Goal: Transaction & Acquisition: Purchase product/service

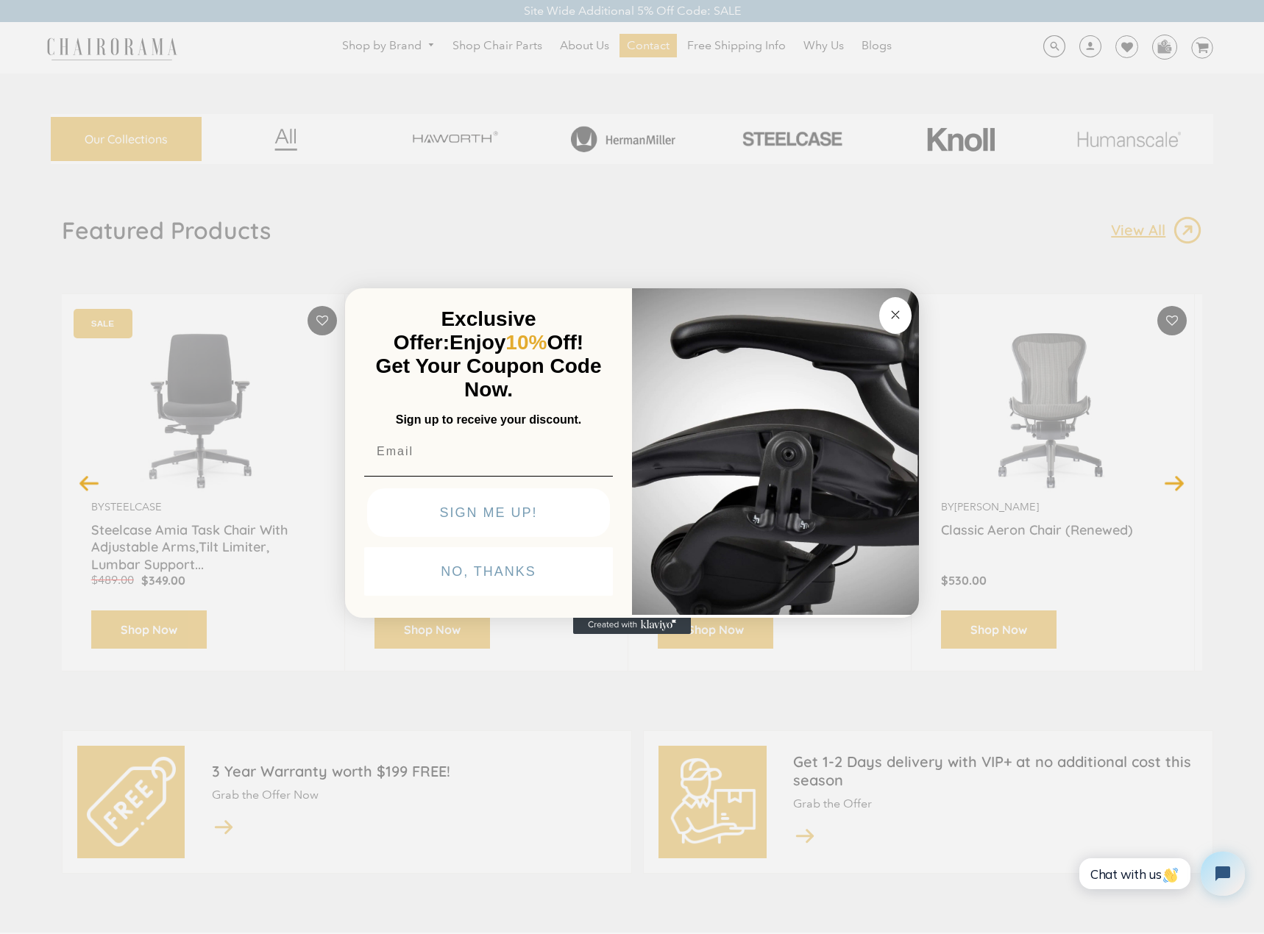
click at [415, 459] on input "Email" at bounding box center [488, 451] width 249 height 29
type input "brandon@redlettermin.com"
click at [497, 518] on button "SIGN ME UP!" at bounding box center [488, 513] width 243 height 49
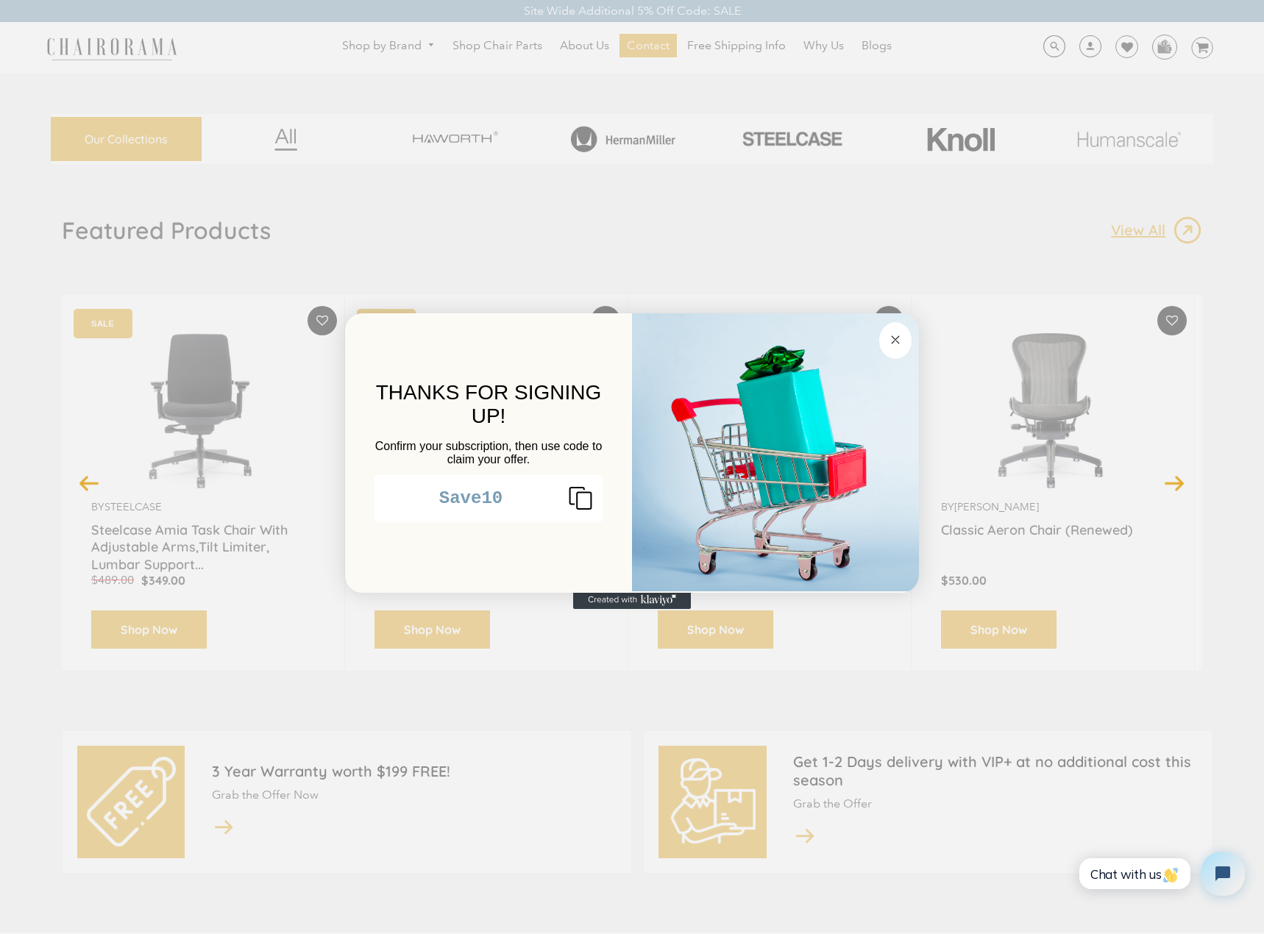
click at [579, 510] on icon "Copy coupon code" at bounding box center [574, 498] width 35 height 24
click at [892, 343] on icon "Close dialog" at bounding box center [895, 339] width 7 height 7
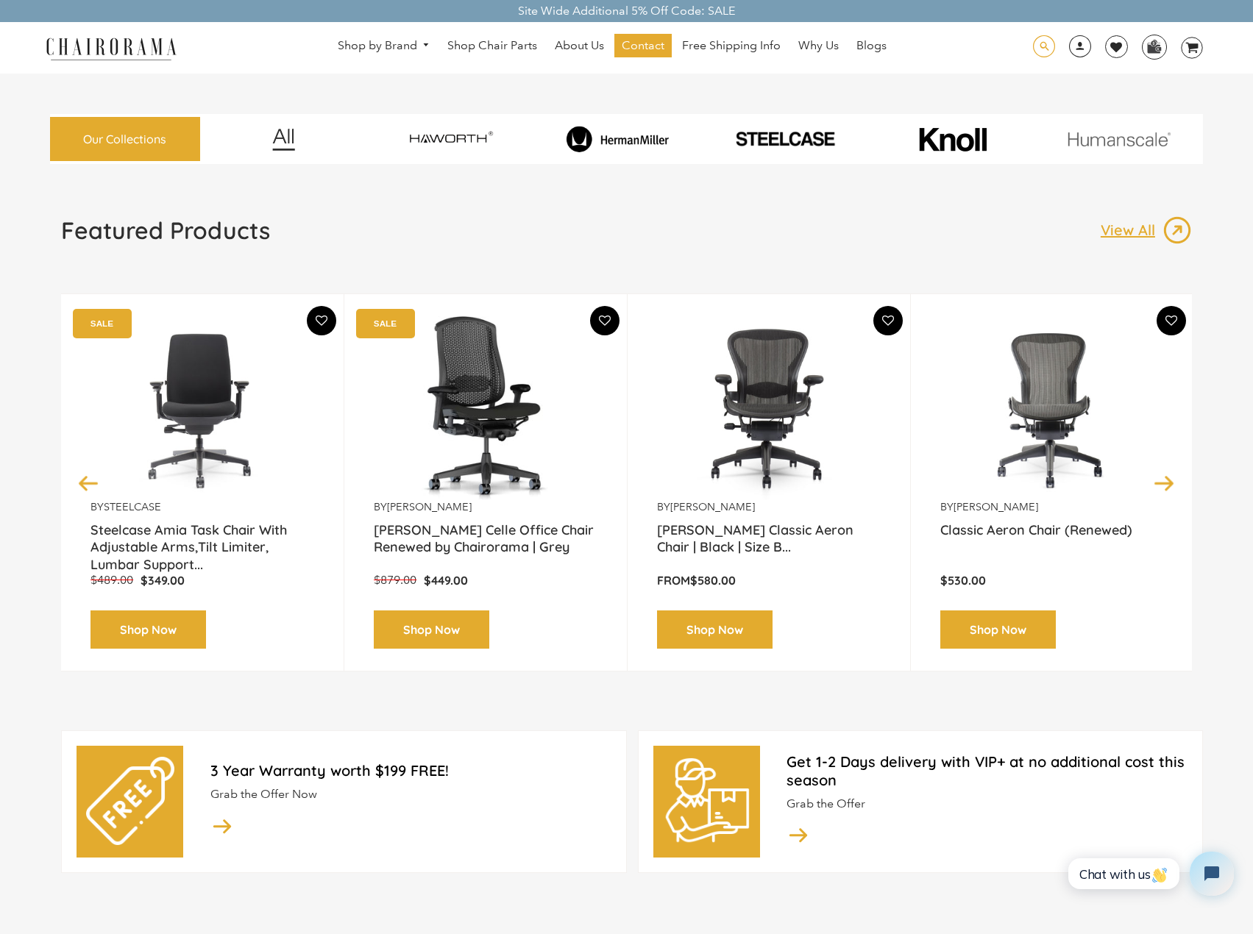
click at [1045, 43] on span at bounding box center [1044, 46] width 22 height 23
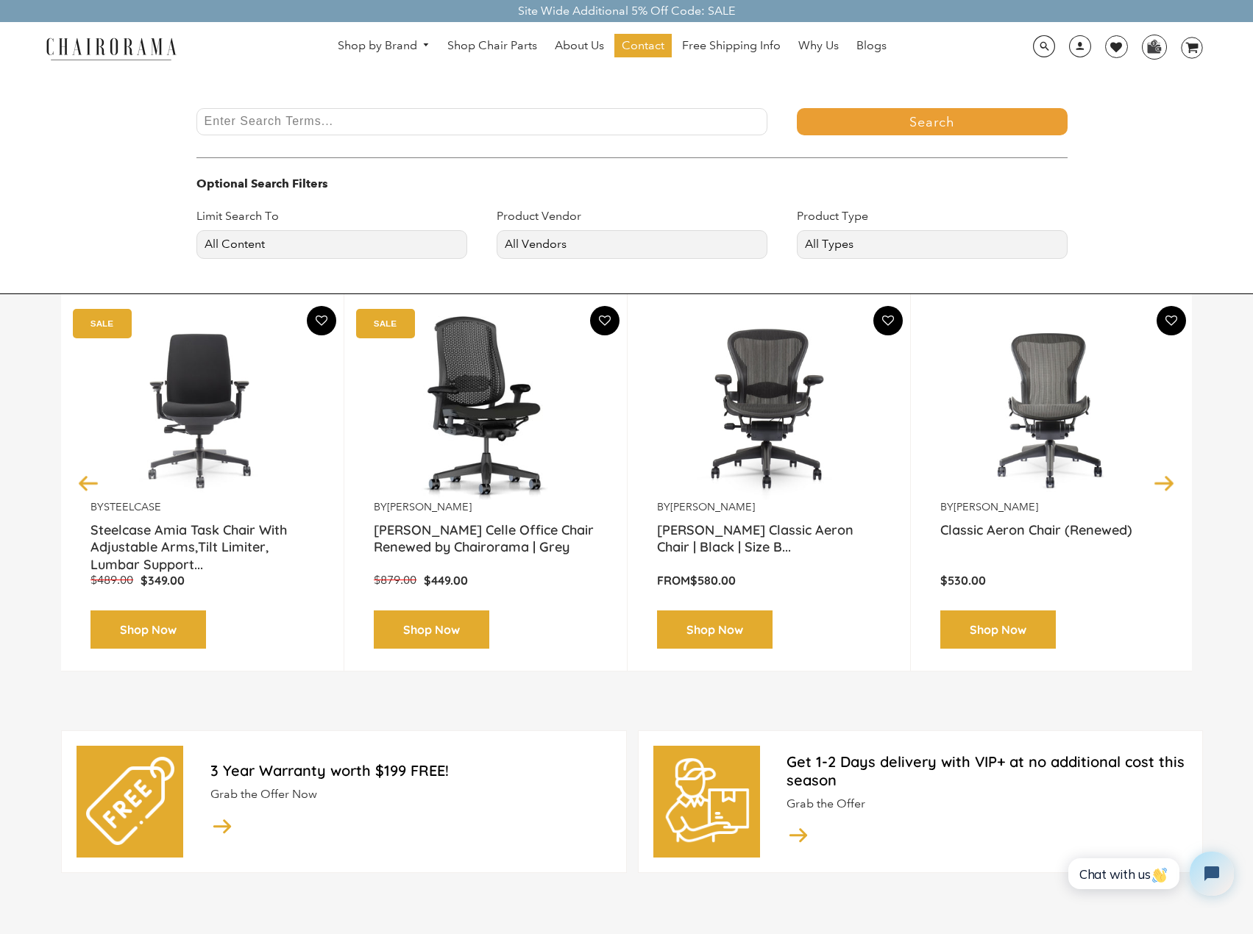
click at [612, 146] on div at bounding box center [482, 132] width 601 height 49
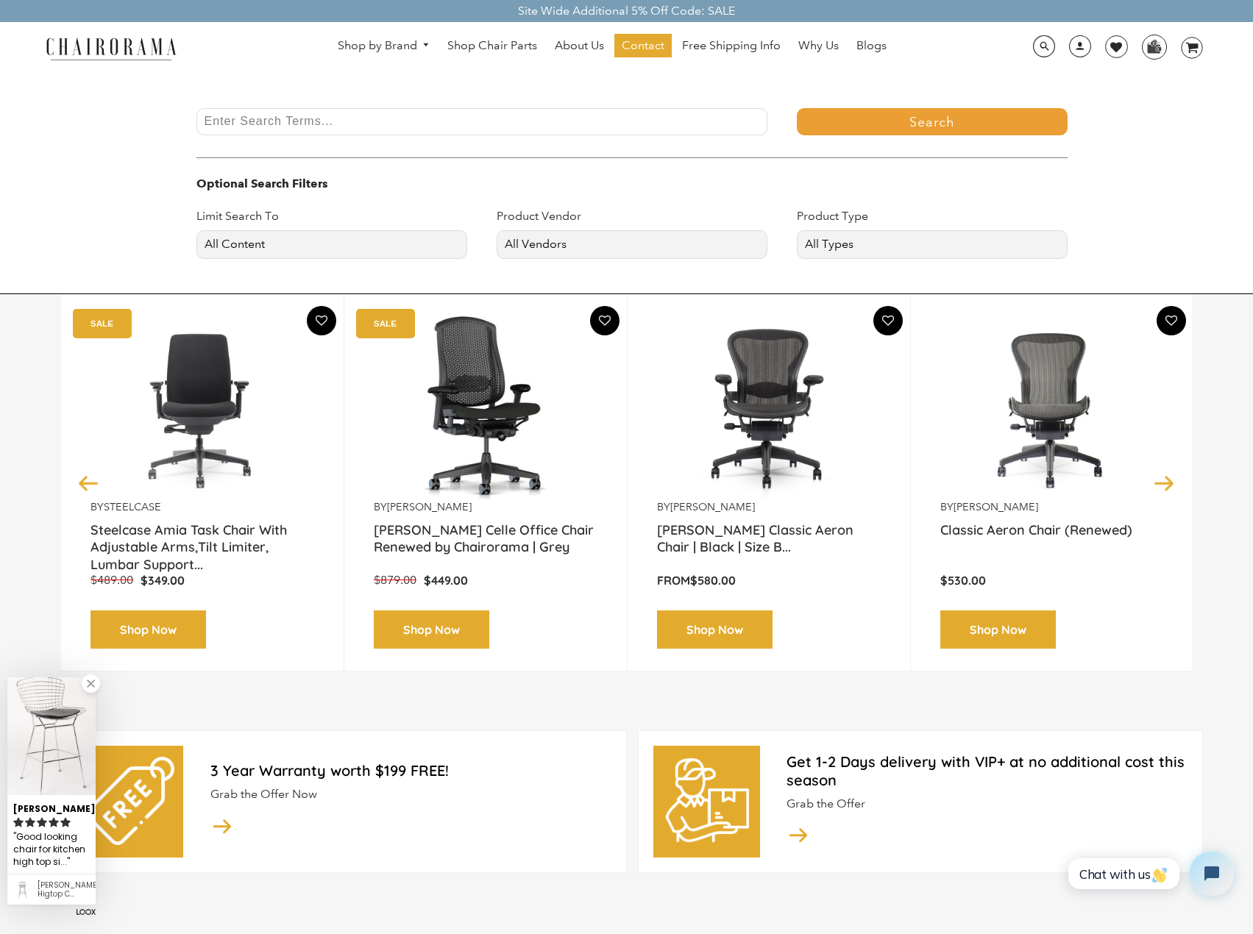
click at [592, 128] on input "Enter Search Terms..." at bounding box center [482, 121] width 572 height 27
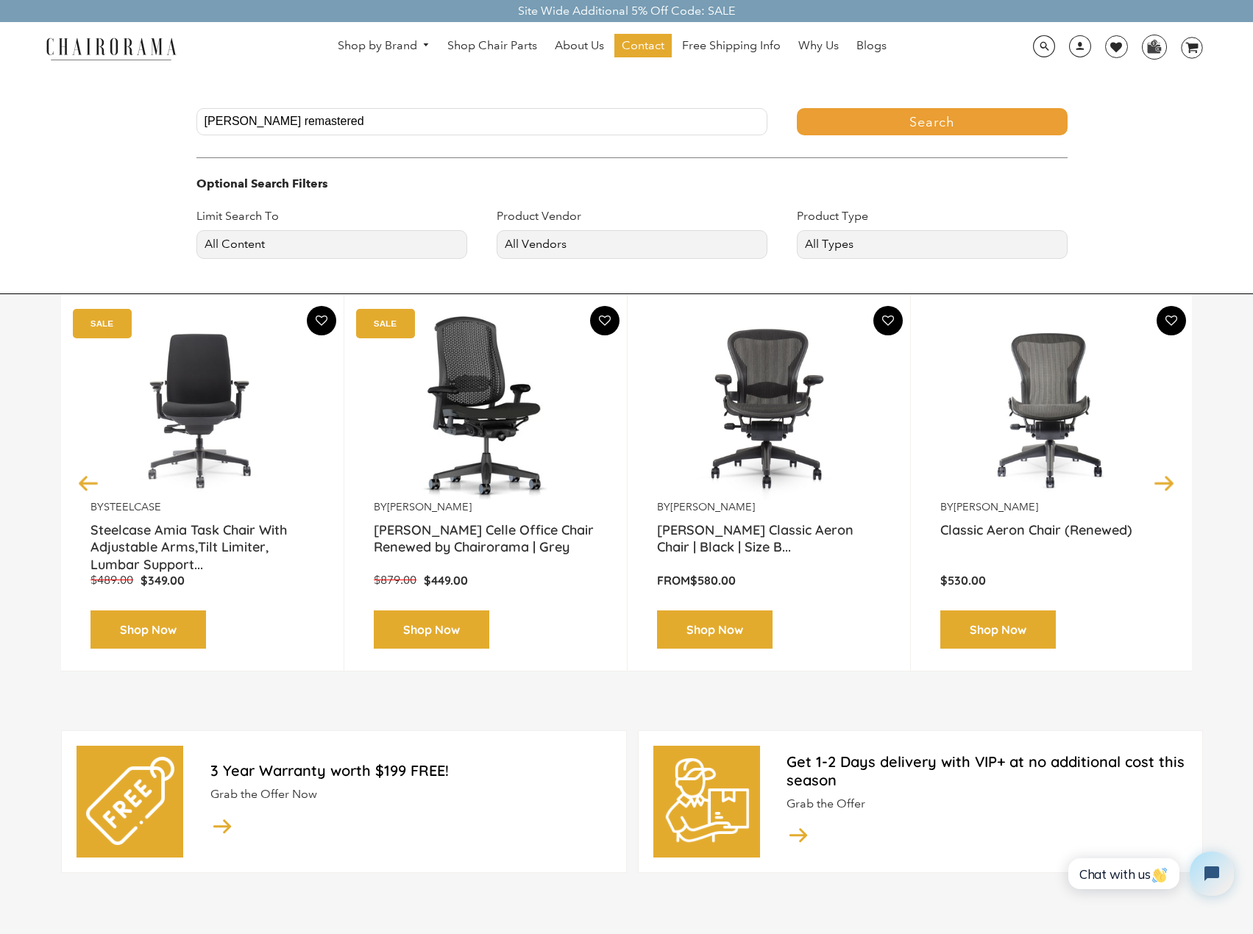
type input "miller remastered"
click at [797, 108] on button "Search" at bounding box center [932, 121] width 271 height 27
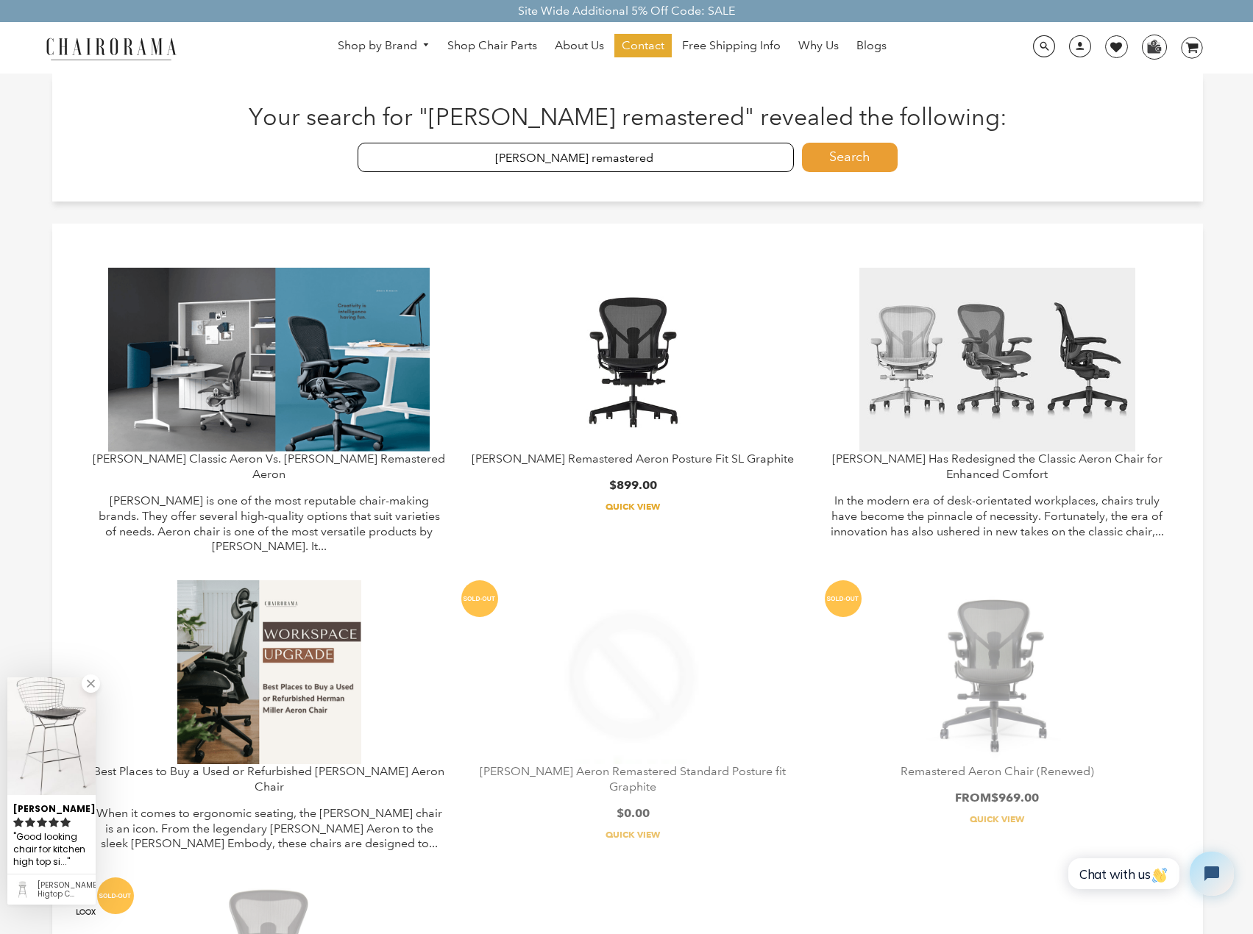
drag, startPoint x: 561, startPoint y: 158, endPoint x: 766, endPoint y: 148, distance: 204.8
click at [766, 148] on input "miller remastered" at bounding box center [576, 157] width 437 height 29
type input "[PERSON_NAME]"
click at [802, 143] on button "Search" at bounding box center [850, 157] width 96 height 29
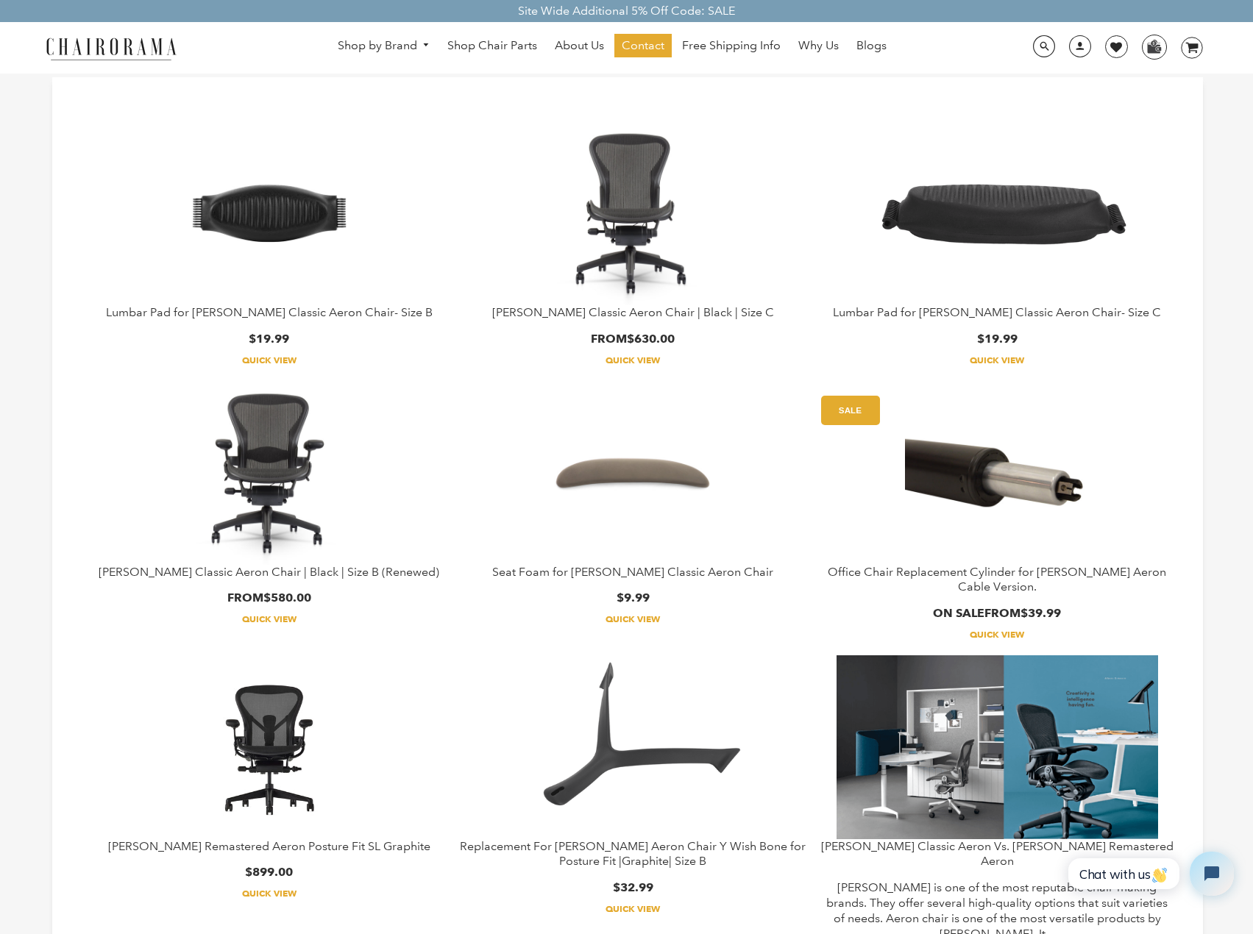
scroll to position [147, 0]
click at [249, 466] on img at bounding box center [269, 472] width 184 height 184
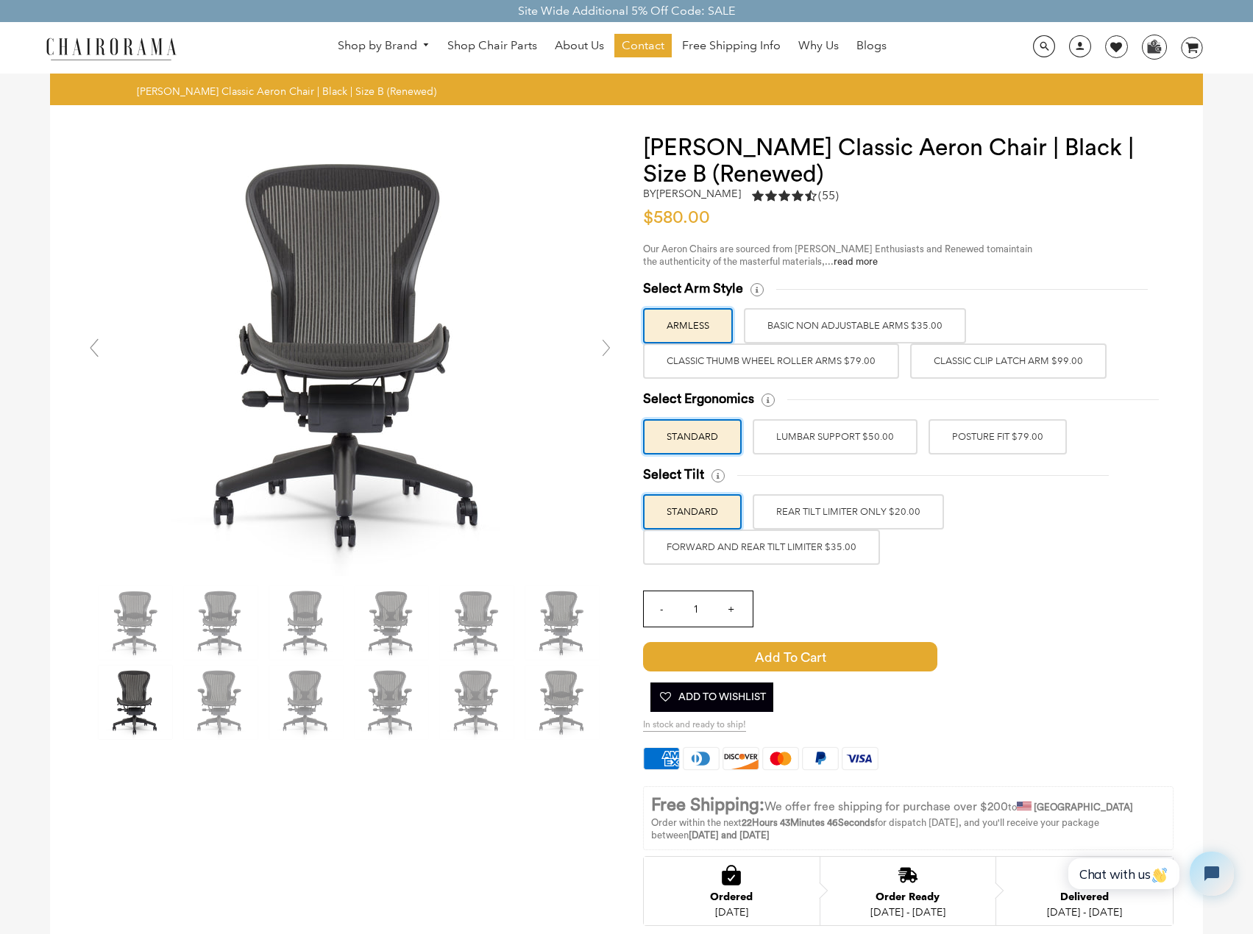
click at [611, 349] on link at bounding box center [606, 347] width 29 height 29
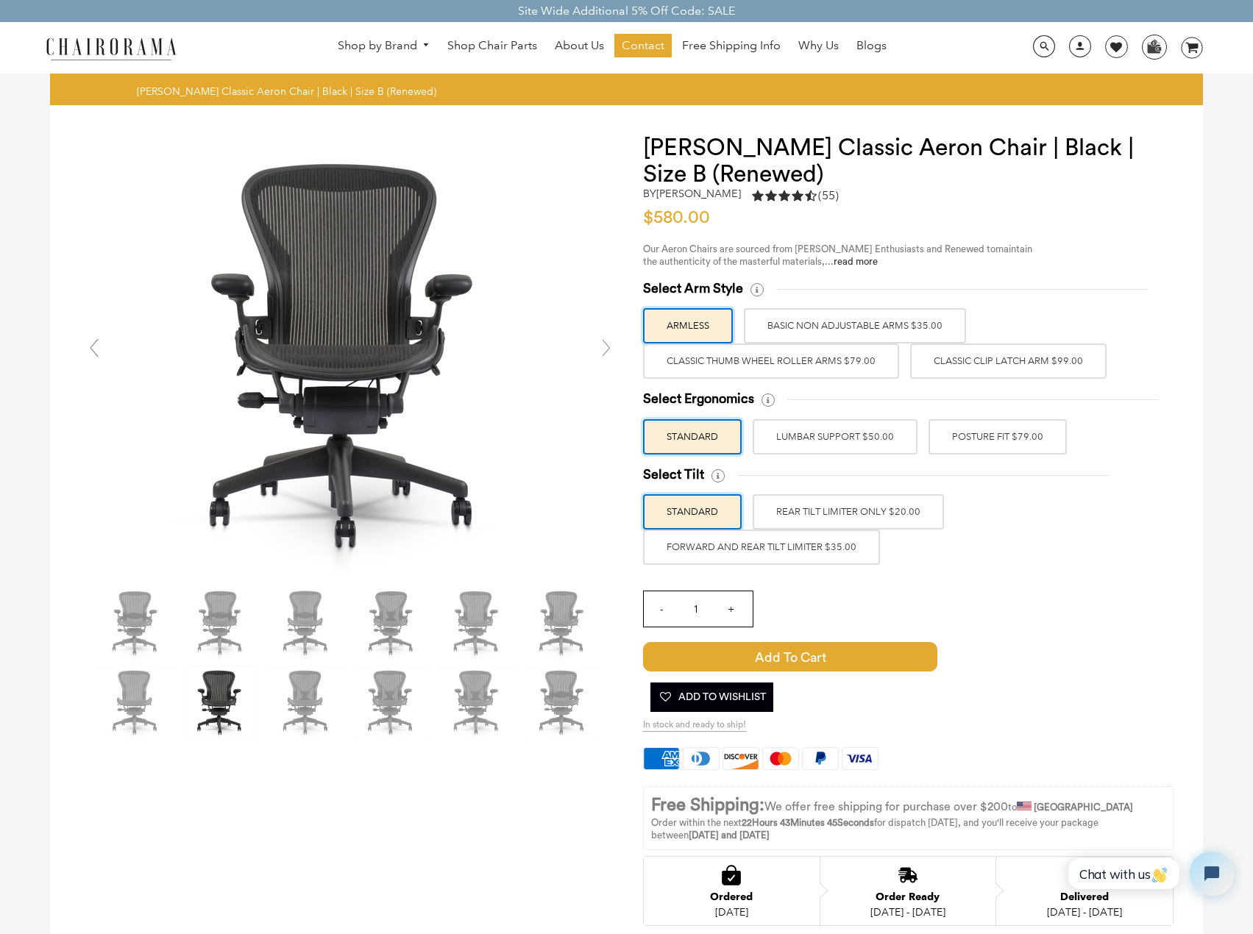
click at [611, 349] on link at bounding box center [606, 347] width 29 height 29
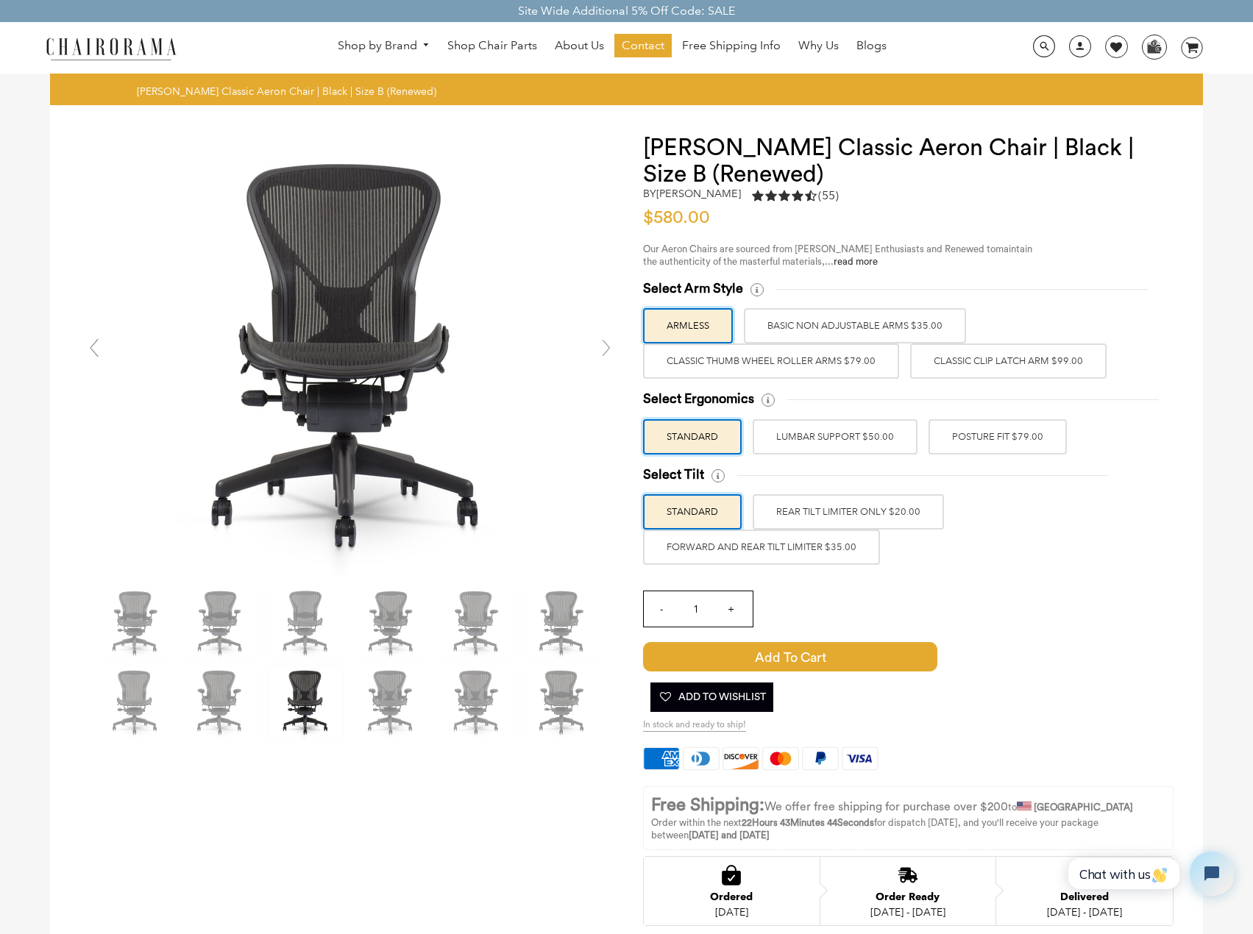
click at [611, 349] on link at bounding box center [606, 347] width 29 height 29
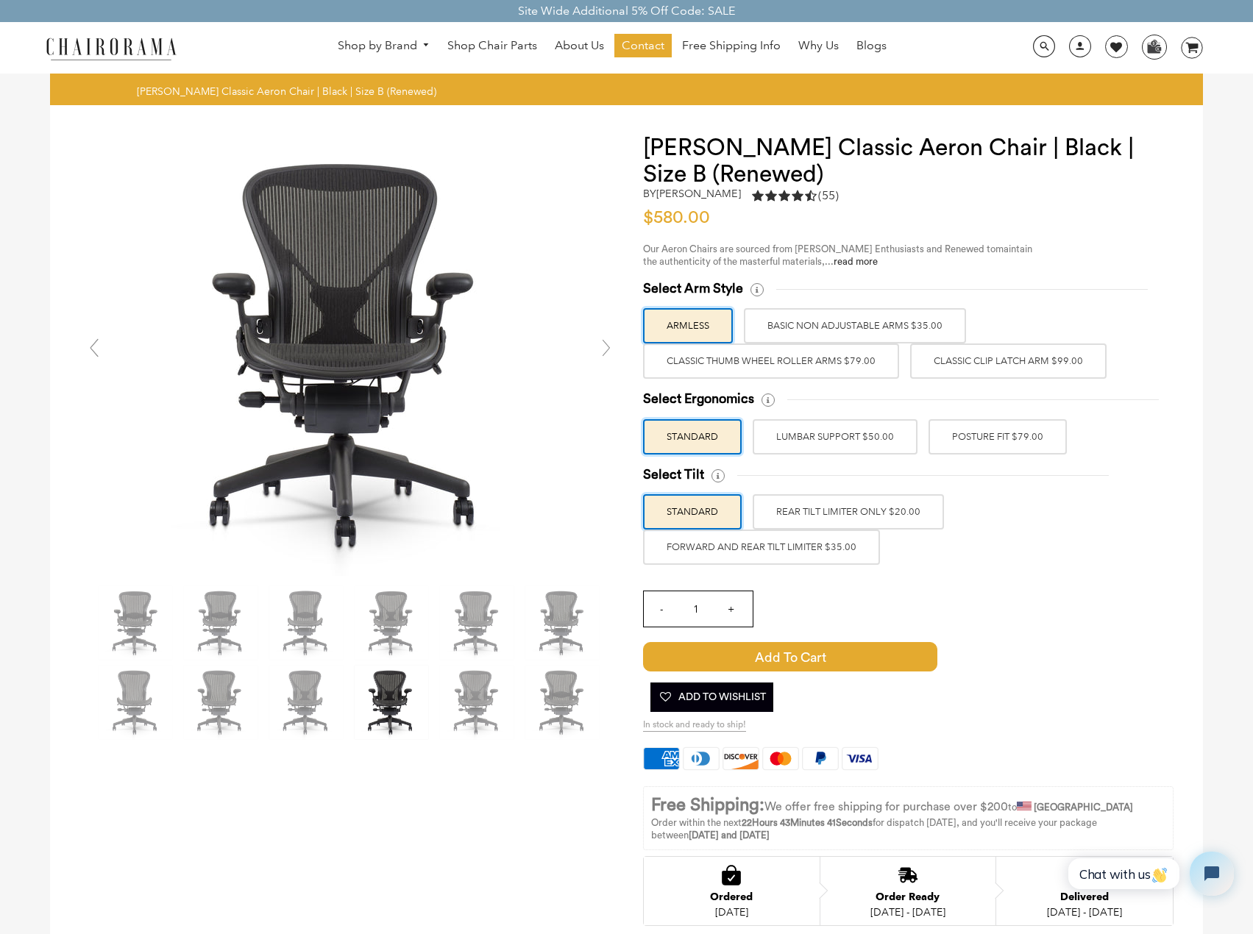
click at [1005, 442] on label "POSTURE FIT $79.00" at bounding box center [998, 436] width 138 height 35
click at [0, 0] on input "POSTURE FIT $79.00" at bounding box center [0, 0] width 0 height 0
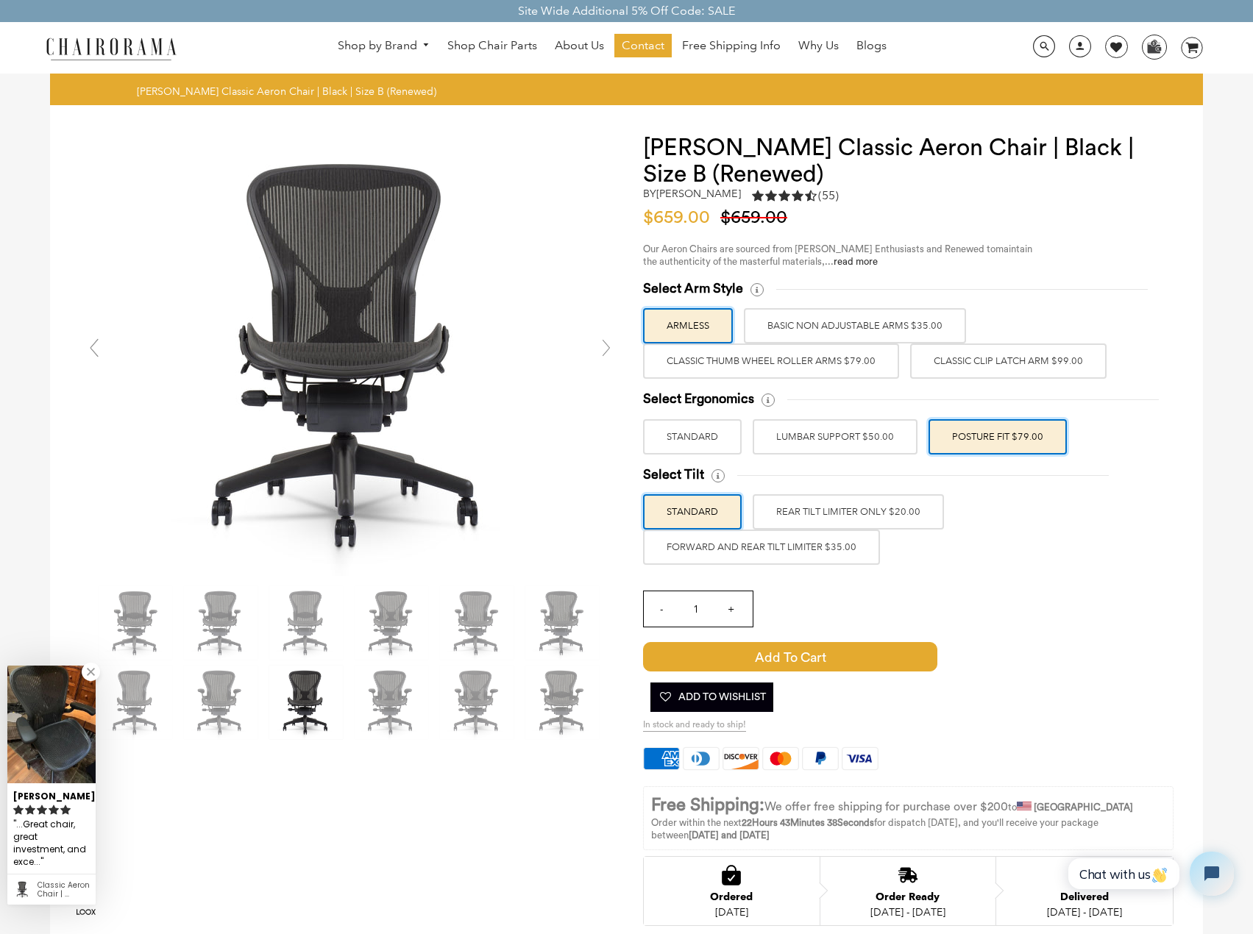
click at [820, 558] on label "FORWARD AND REAR TILT LIMITER $35.00" at bounding box center [761, 547] width 237 height 35
click at [0, 0] on input "FORWARD AND REAR TILT LIMITER $35.00" at bounding box center [0, 0] width 0 height 0
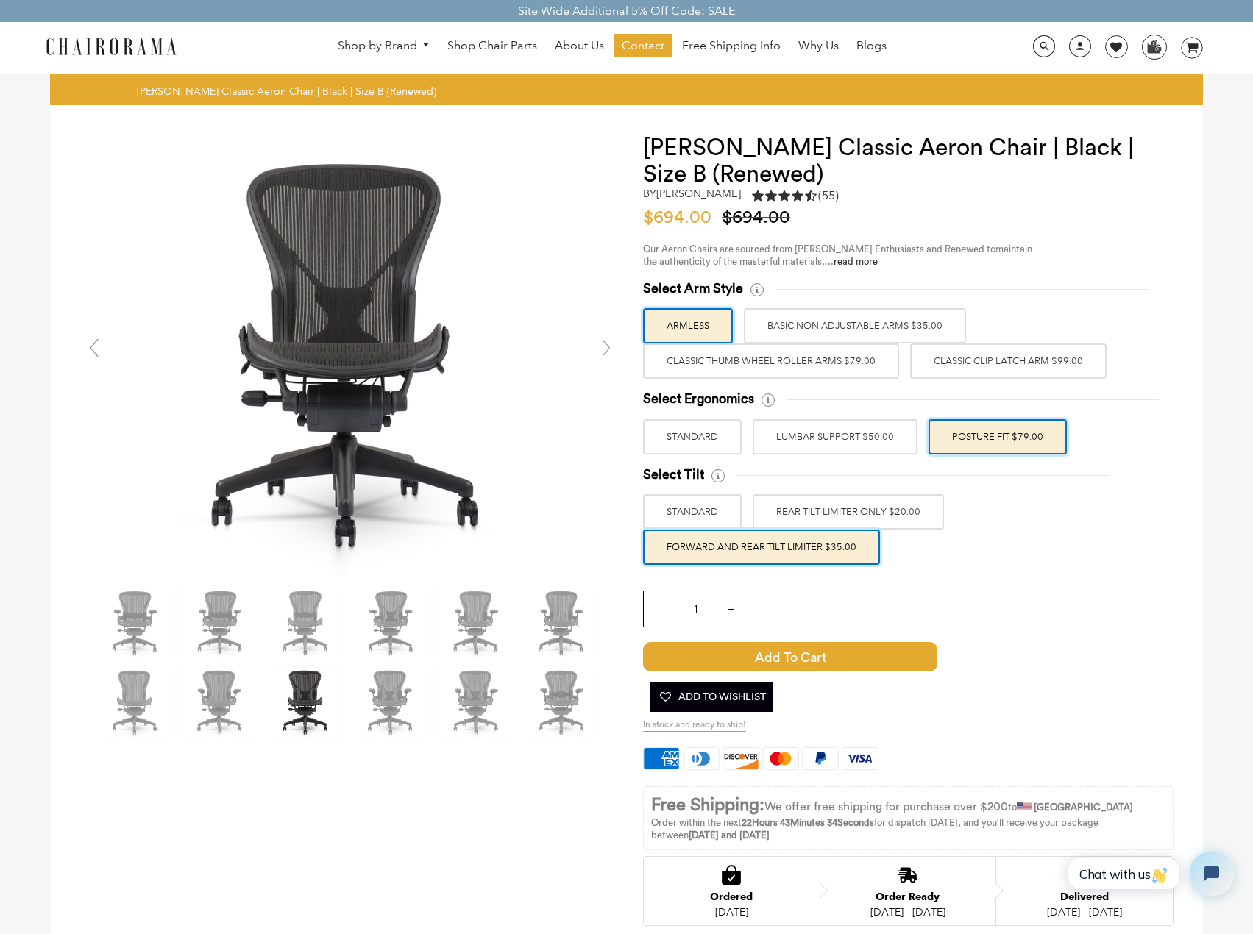
click at [1015, 358] on label "Classic Clip Latch Arm $99.00" at bounding box center [1008, 361] width 196 height 35
click at [0, 0] on input "Classic Clip Latch Arm $99.00" at bounding box center [0, 0] width 0 height 0
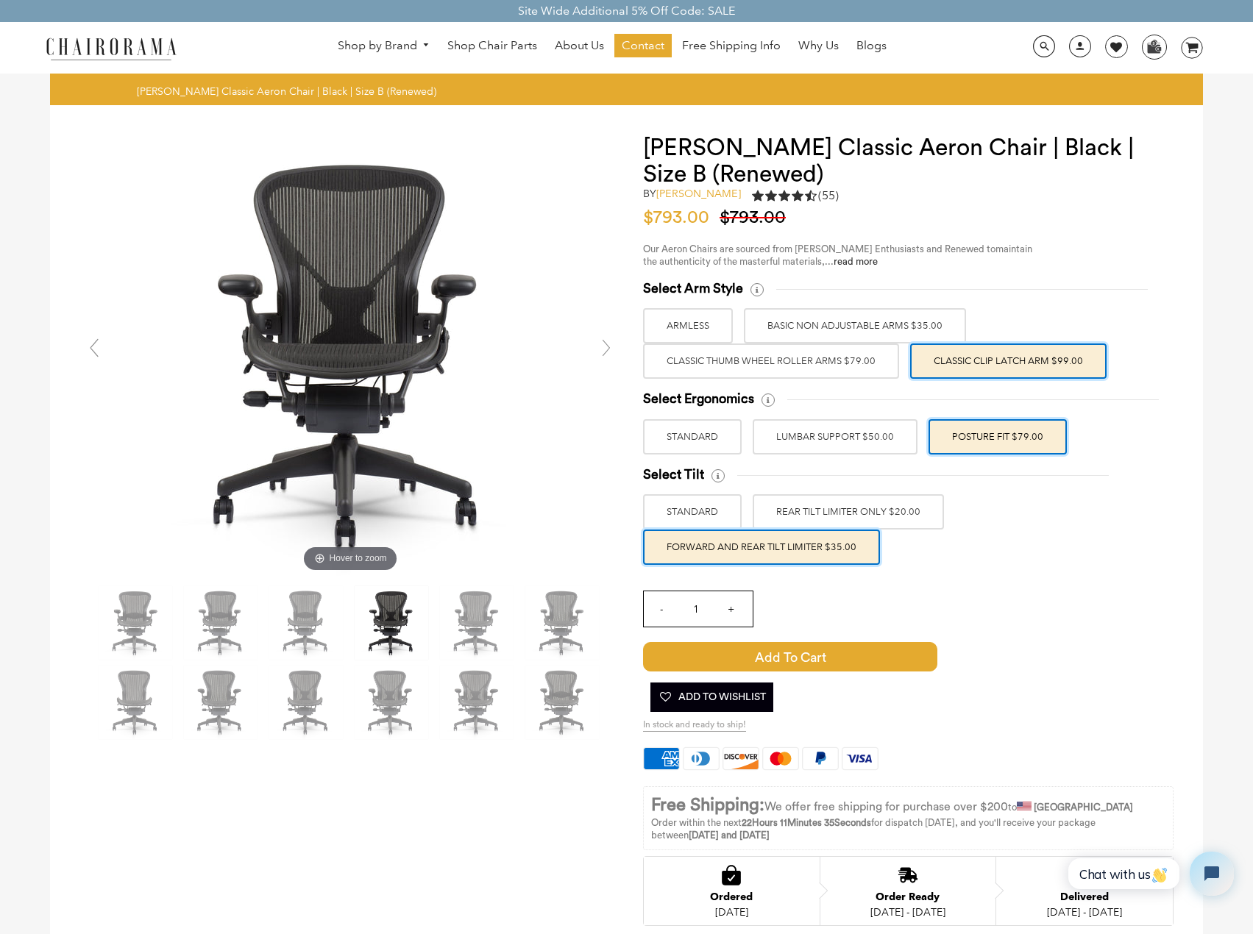
click at [696, 194] on link "[PERSON_NAME]" at bounding box center [698, 193] width 85 height 13
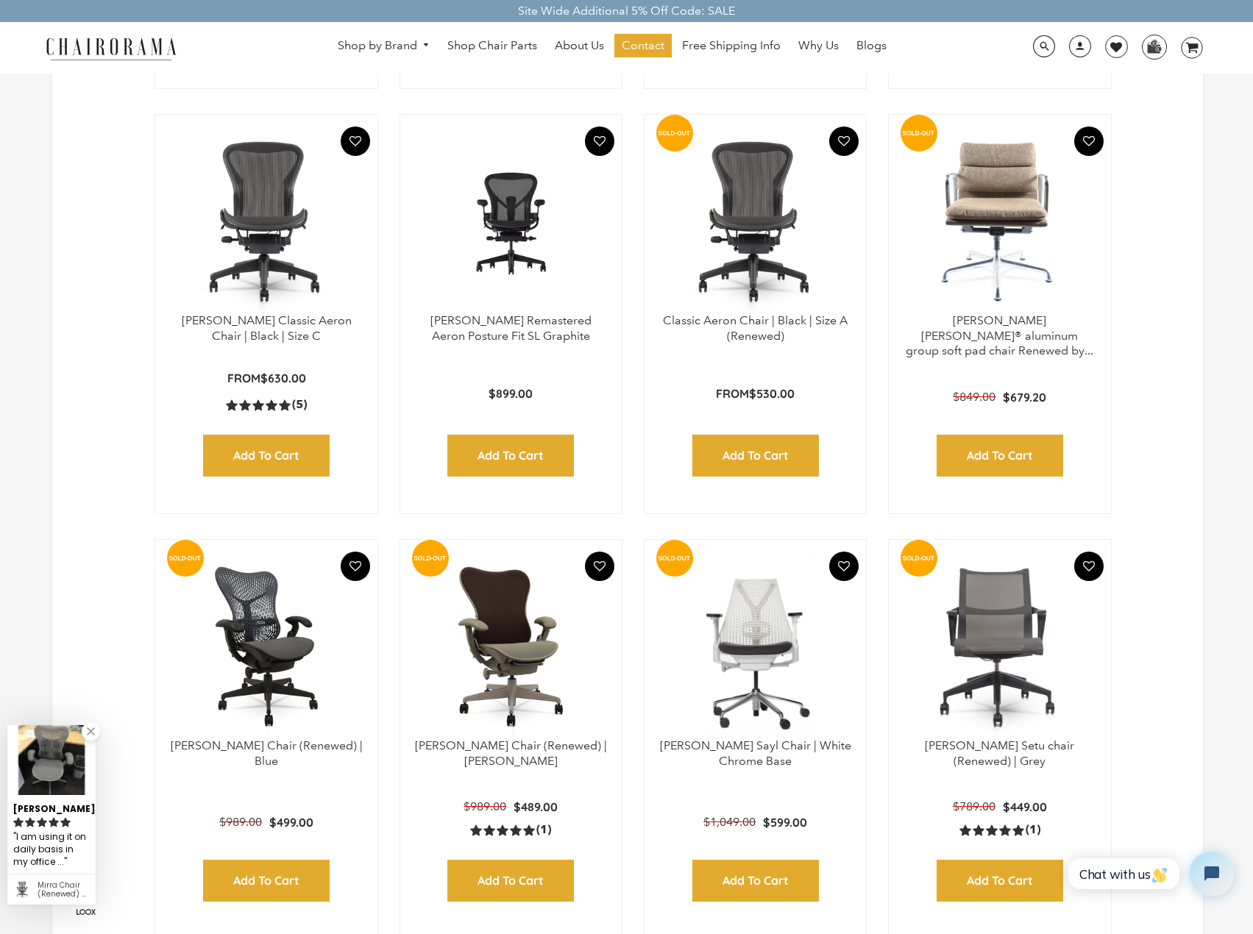
scroll to position [736, 0]
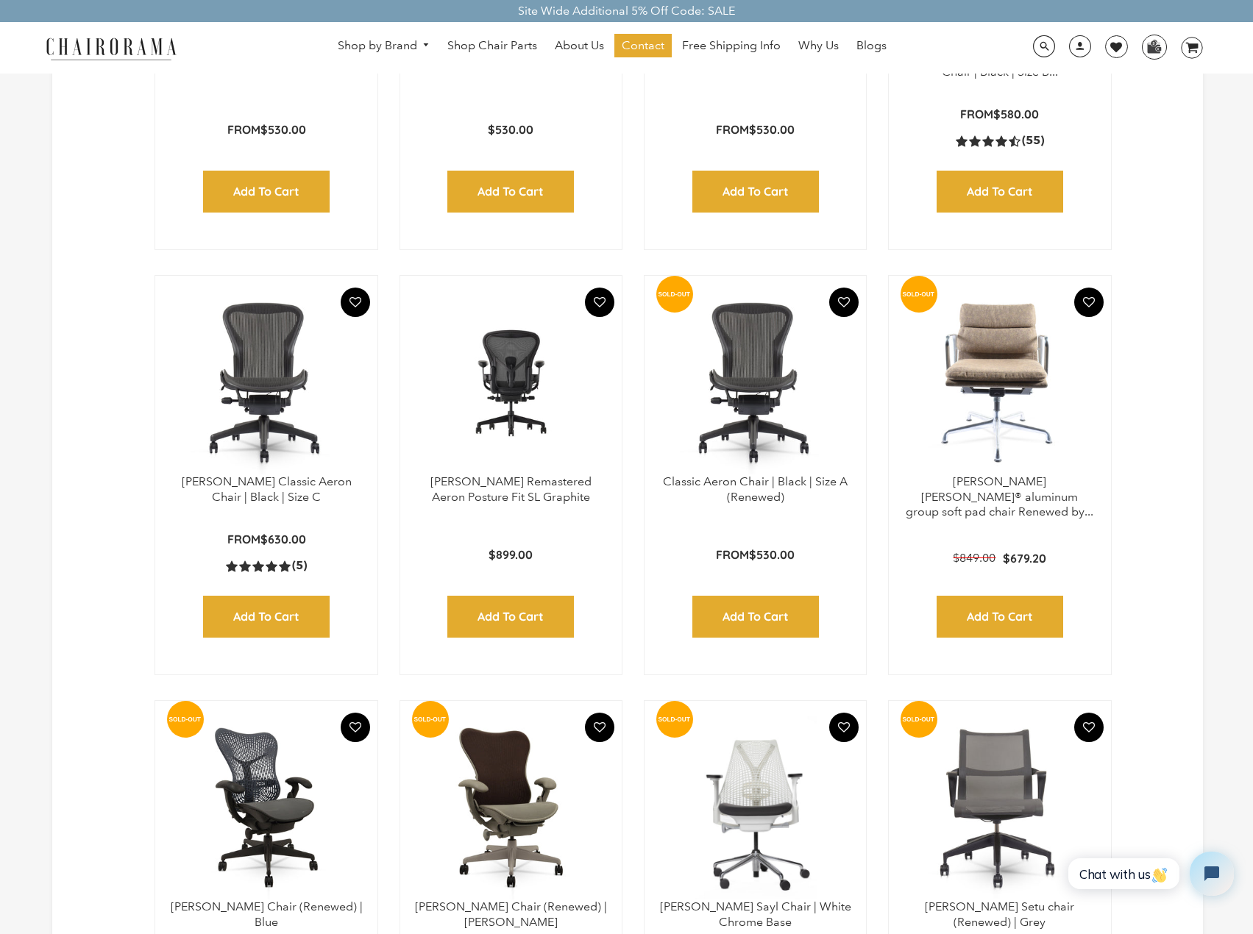
click at [492, 357] on img at bounding box center [511, 383] width 192 height 184
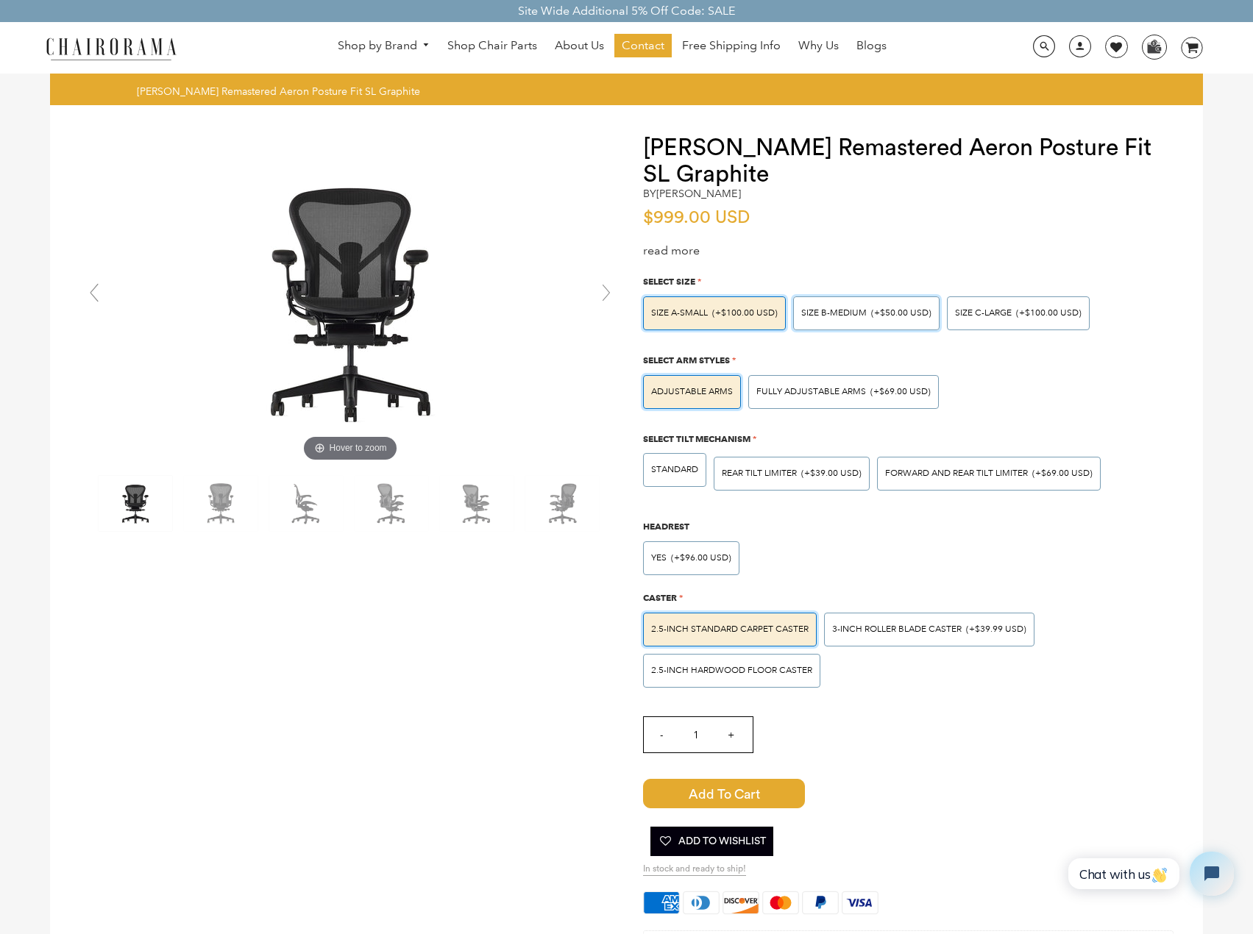
click at [882, 320] on div "SIZE B-MEDIUM (+$50.00 USD)" at bounding box center [866, 314] width 146 height 34
click at [0, 0] on input "SIZE B-MEDIUM (+$50.00 USD)" at bounding box center [0, 0] width 0 height 0
click at [664, 475] on span "STANDARD" at bounding box center [674, 469] width 47 height 11
click at [0, 0] on input "STANDARD" at bounding box center [0, 0] width 0 height 0
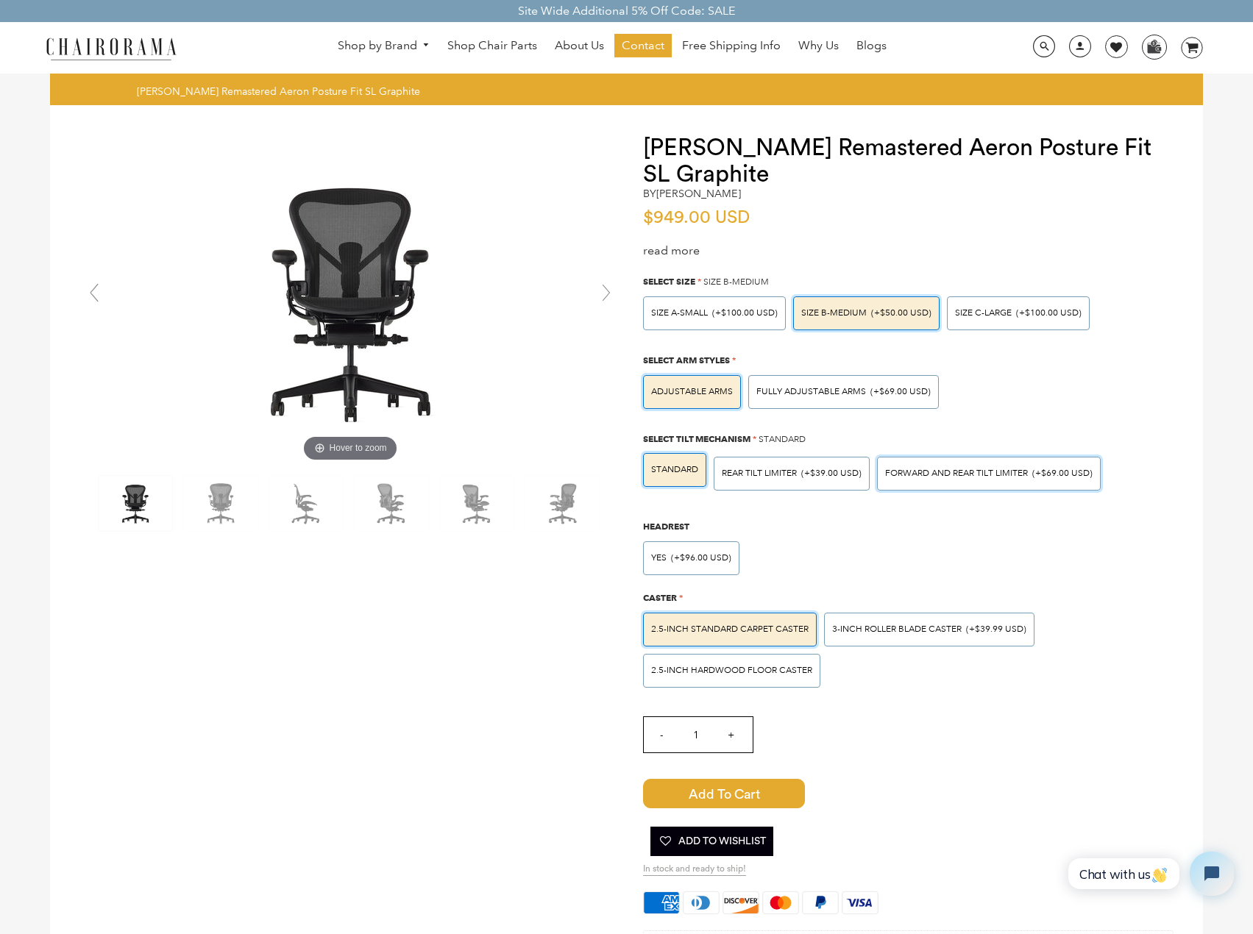
click at [1003, 477] on span "FORWARD AND REAR TILT LIMITER" at bounding box center [956, 473] width 143 height 11
click at [0, 0] on input "FORWARD AND REAR TILT LIMITER (+$69.00 USD)" at bounding box center [0, 0] width 0 height 0
click at [221, 500] on img at bounding box center [221, 503] width 74 height 55
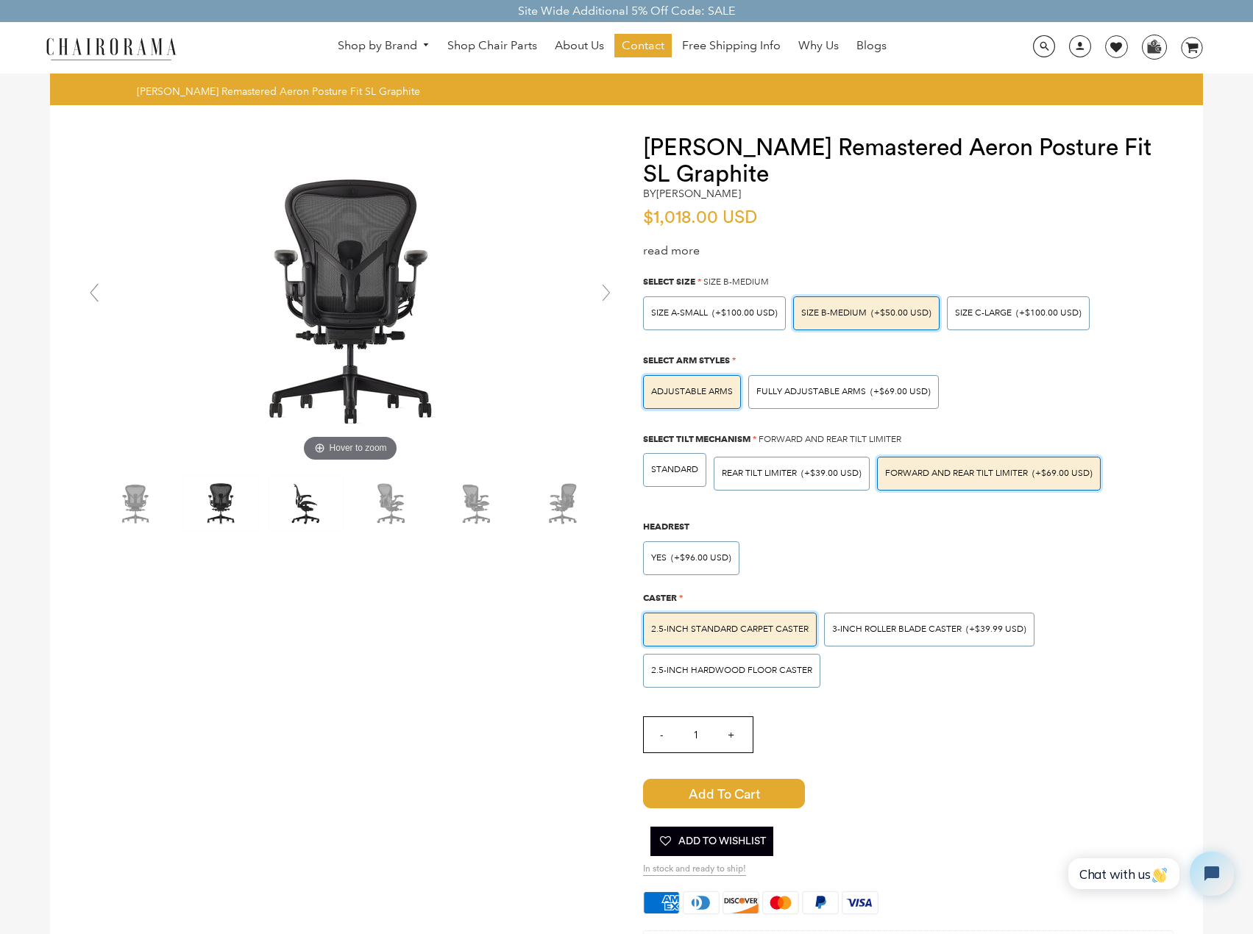
click at [314, 511] on img at bounding box center [306, 503] width 74 height 55
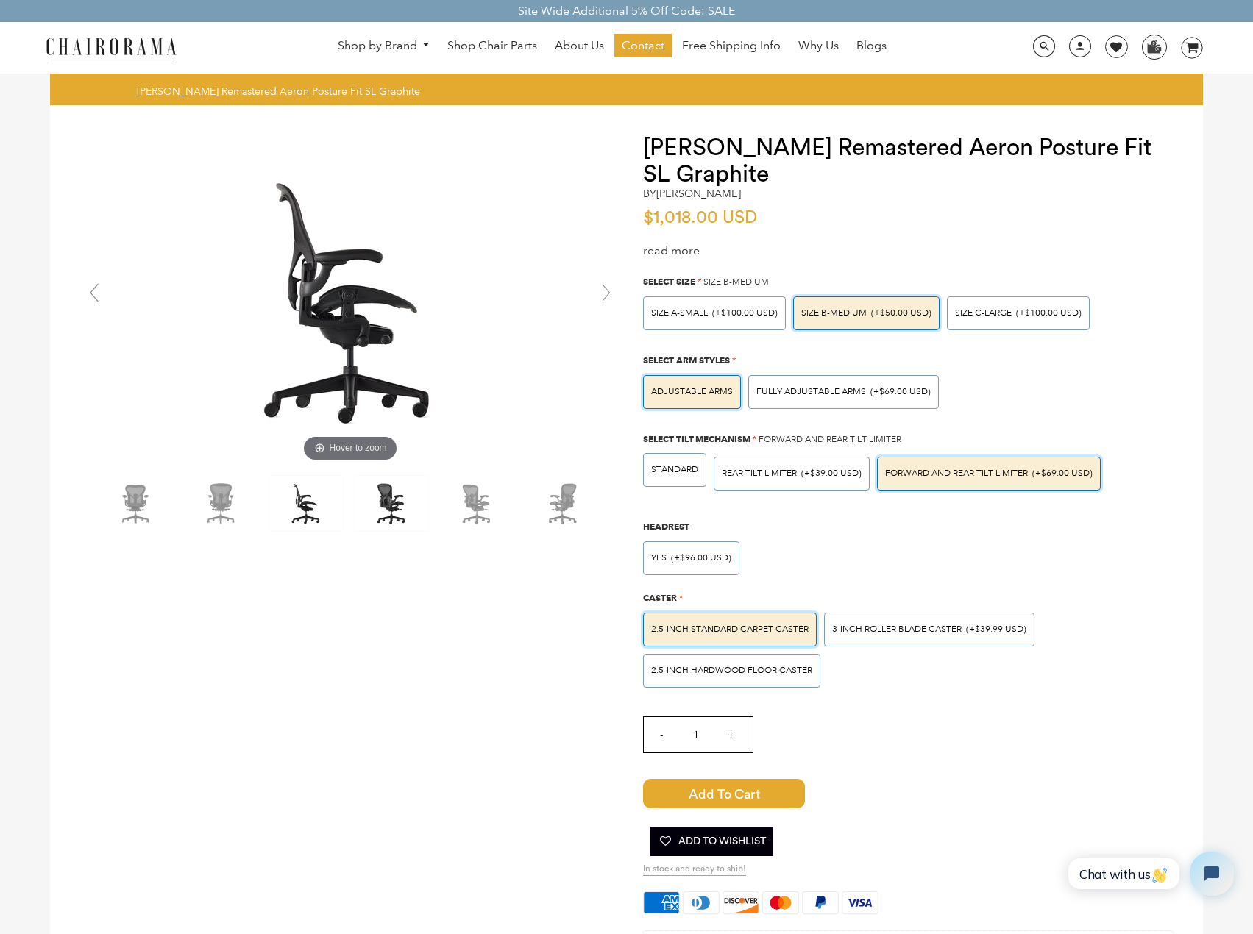
click at [386, 498] on img at bounding box center [392, 503] width 74 height 55
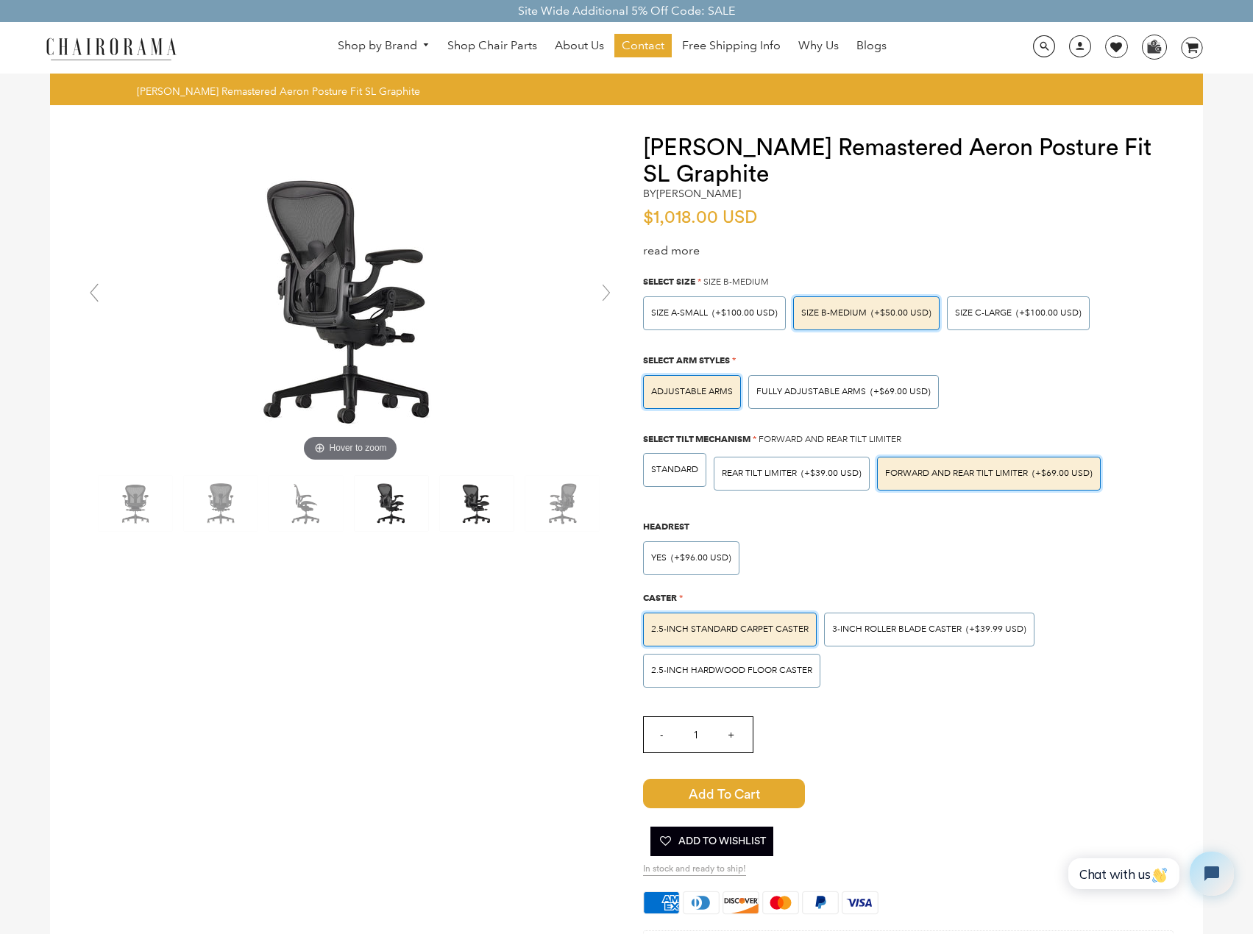
click at [460, 503] on img at bounding box center [477, 503] width 74 height 55
click at [553, 501] on img at bounding box center [562, 503] width 74 height 55
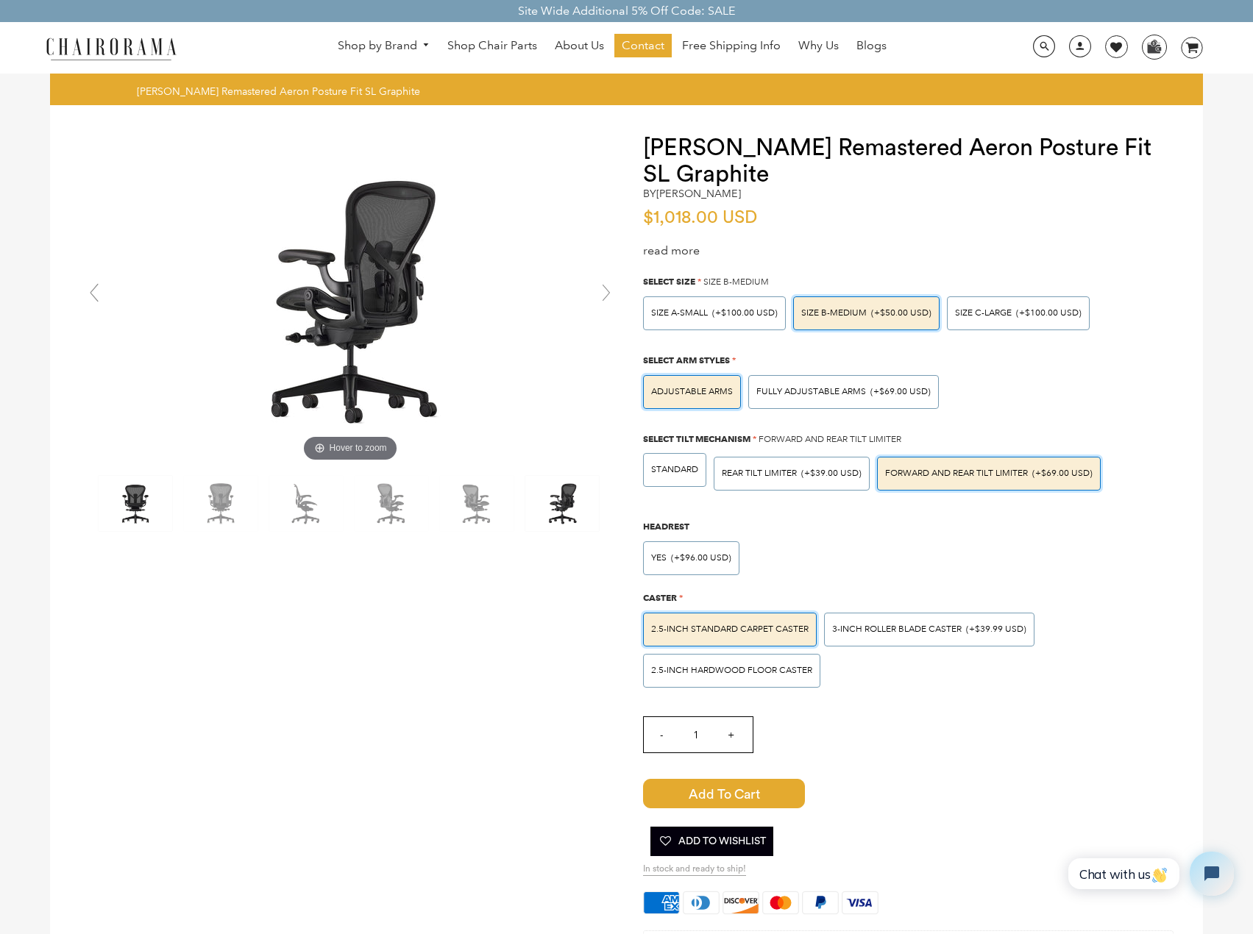
click at [143, 520] on img at bounding box center [136, 503] width 74 height 55
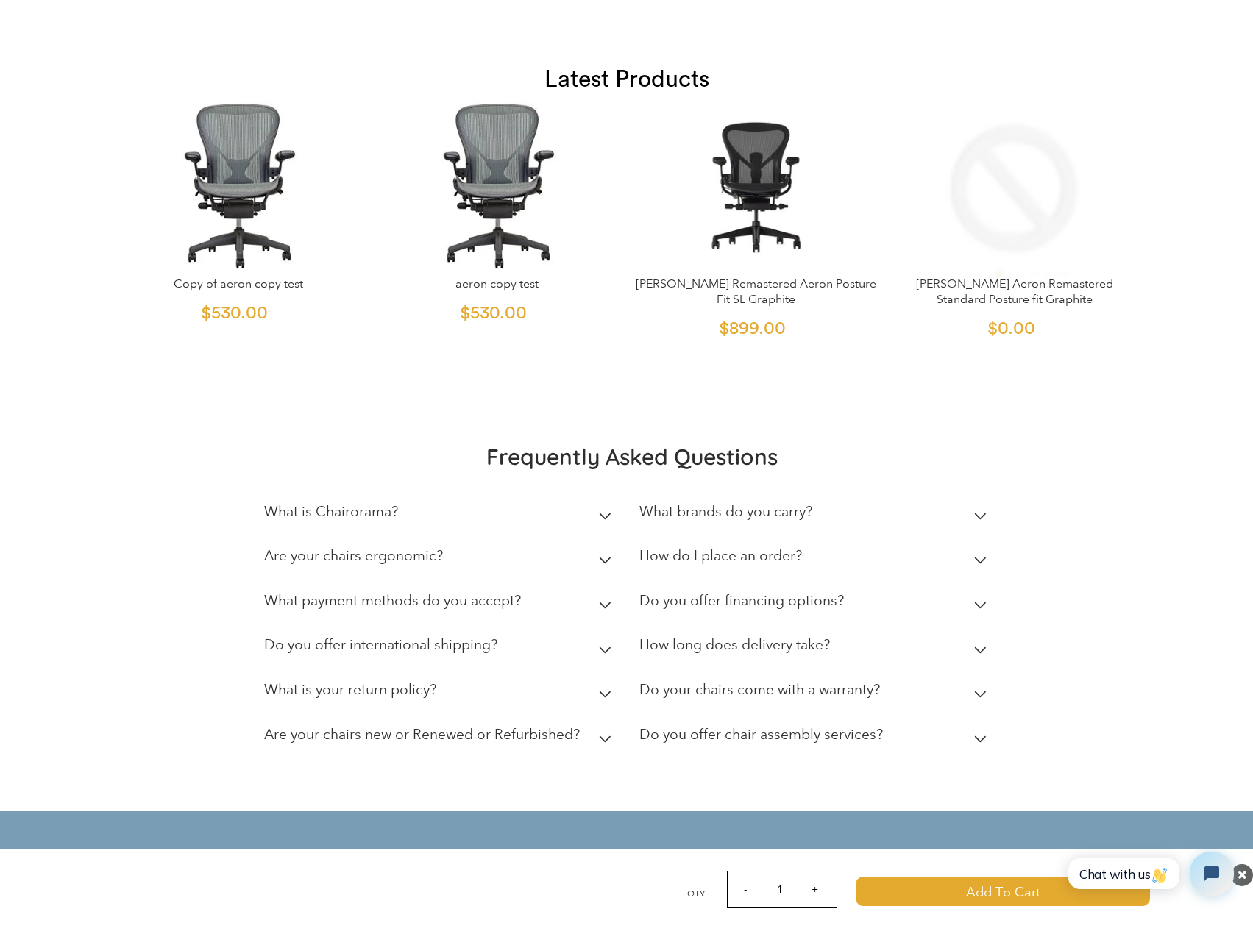
scroll to position [3679, 0]
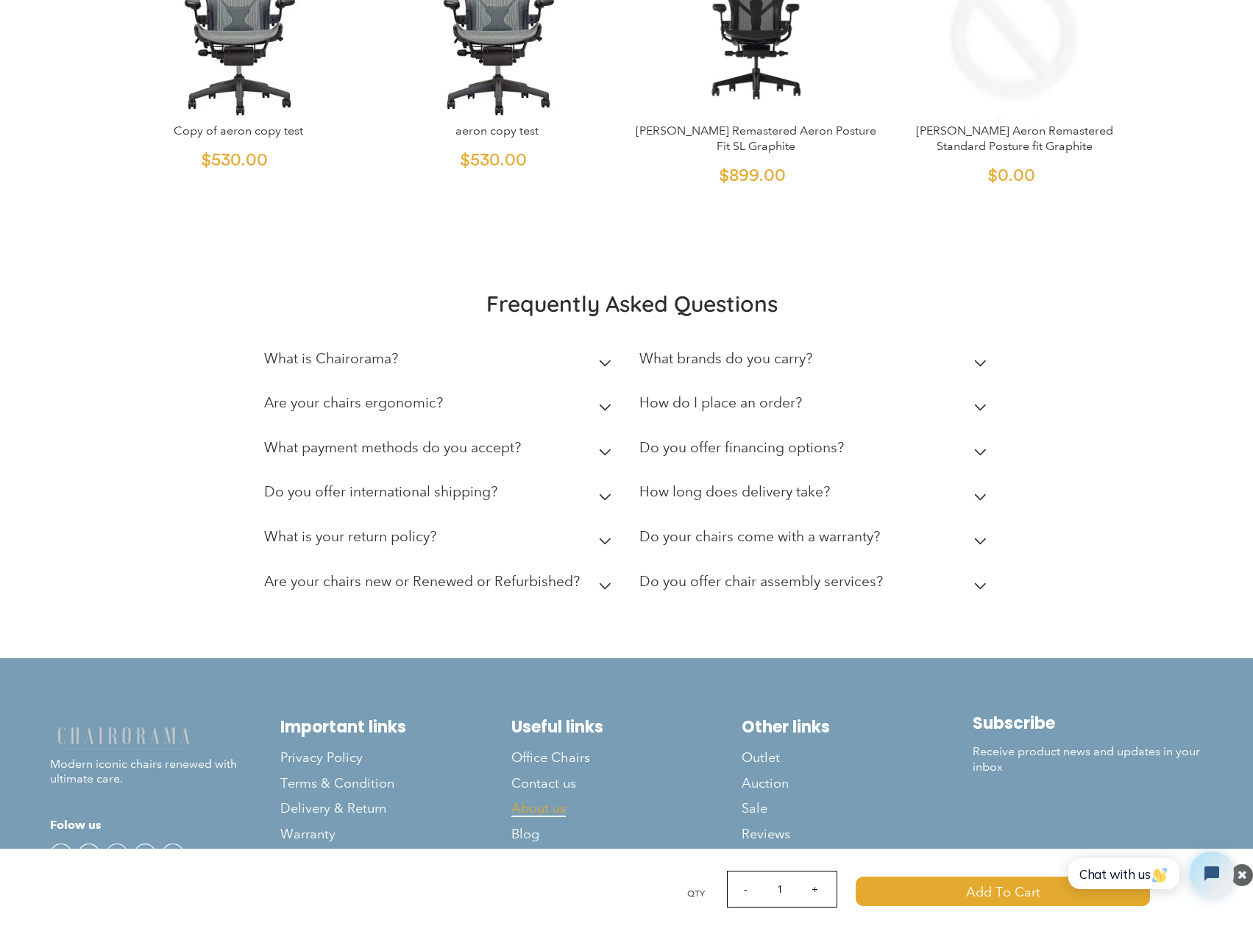
click at [547, 801] on span "About us" at bounding box center [538, 809] width 54 height 17
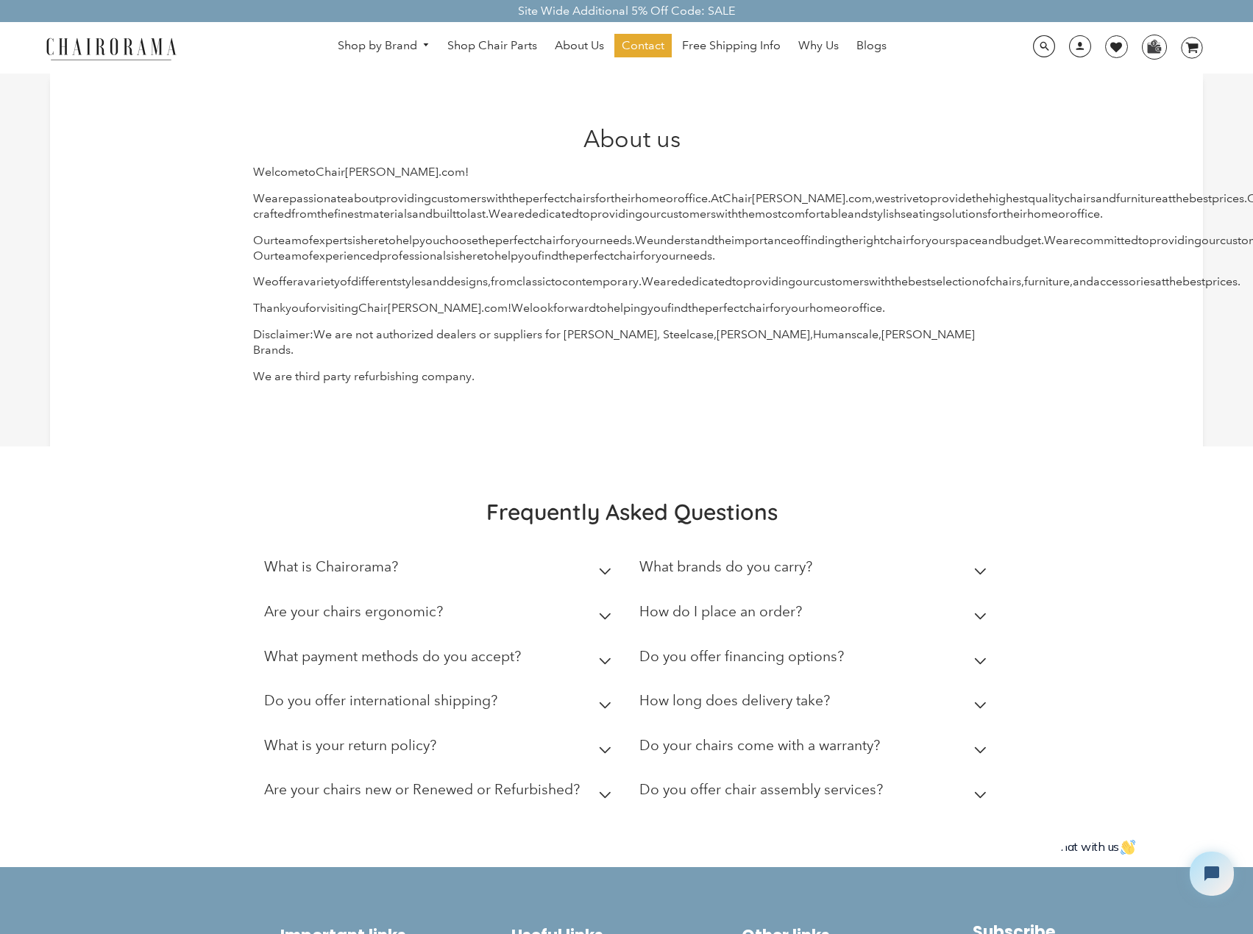
drag, startPoint x: 282, startPoint y: 550, endPoint x: 302, endPoint y: 530, distance: 28.6
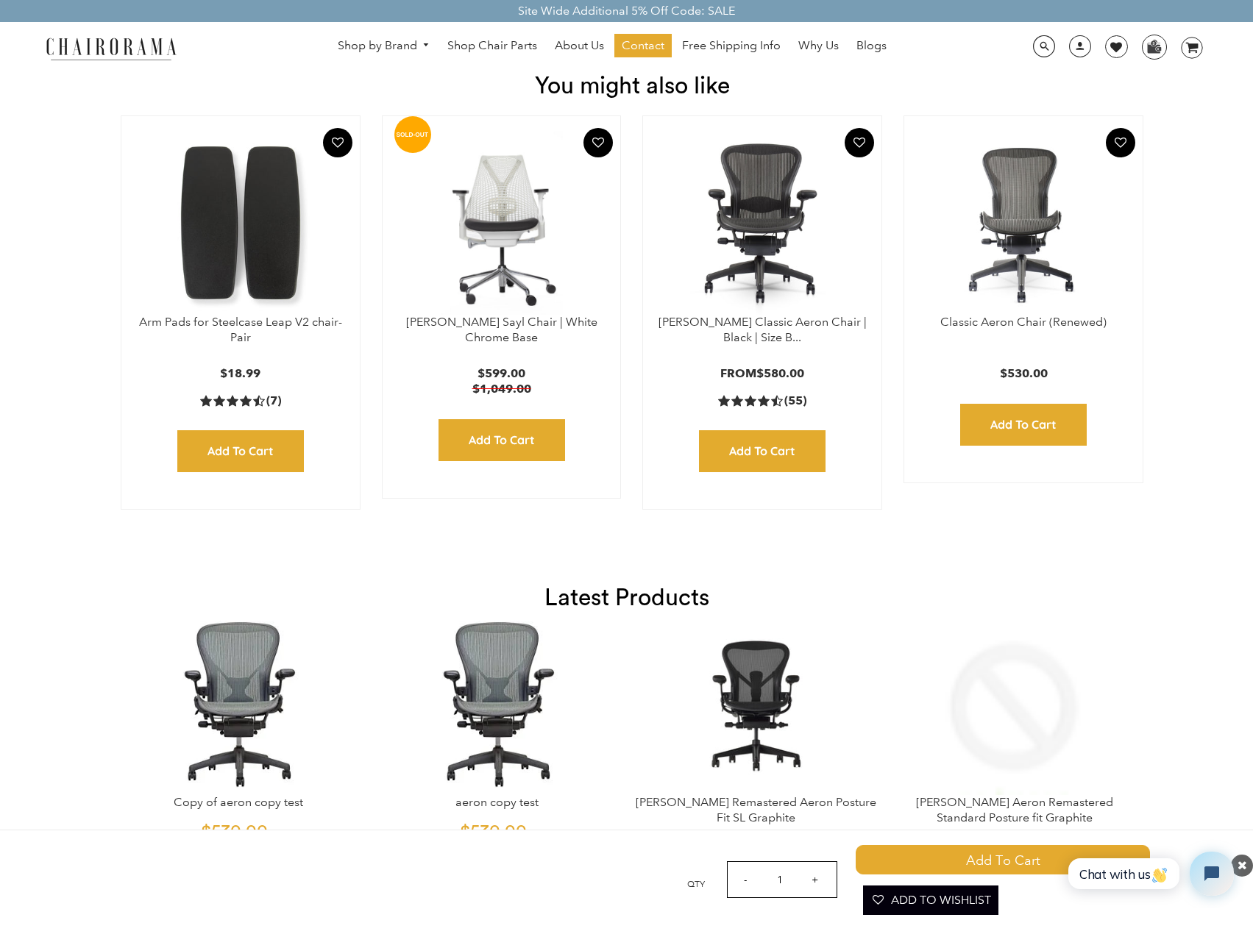
scroll to position [3046, 0]
